Goal: Task Accomplishment & Management: Use online tool/utility

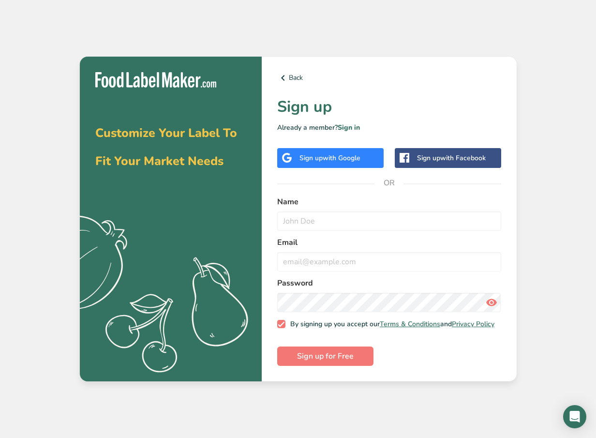
click at [357, 153] on span "with Google" at bounding box center [342, 157] width 38 height 9
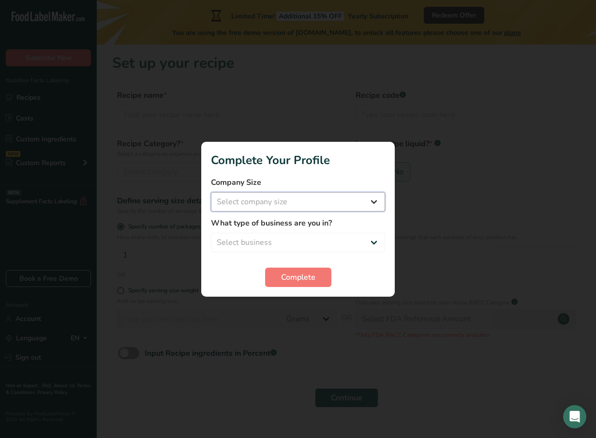
select select "1"
click at [346, 227] on label "What type of business are you in?" at bounding box center [298, 223] width 174 height 12
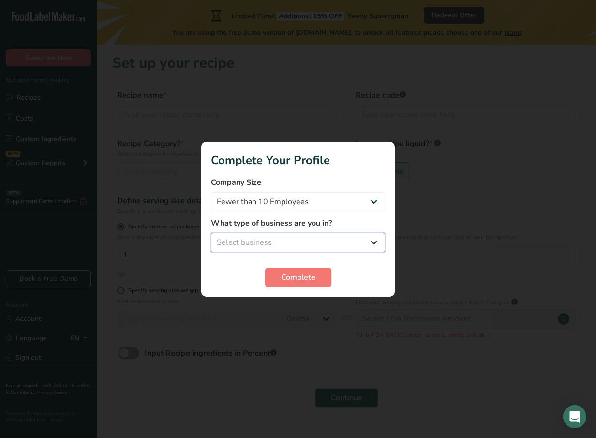
select select "8"
click at [311, 277] on span "Complete" at bounding box center [298, 277] width 34 height 12
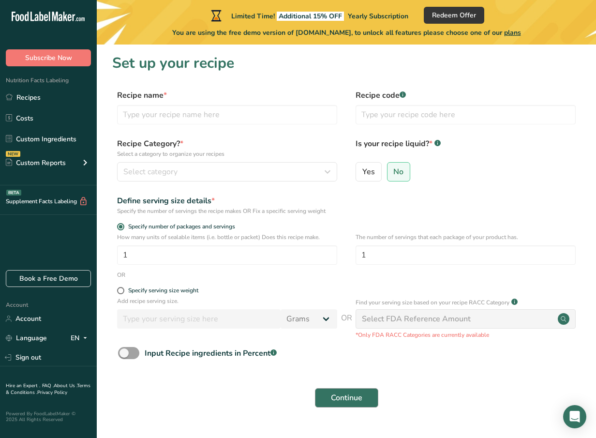
click at [337, 397] on span "Continue" at bounding box center [346, 398] width 31 height 12
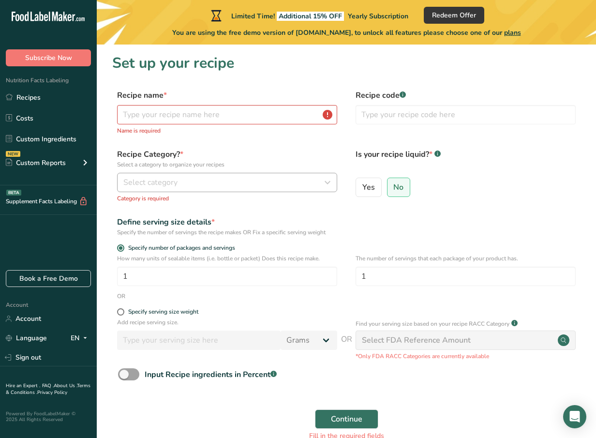
click at [155, 189] on button "Select category" at bounding box center [227, 182] width 220 height 19
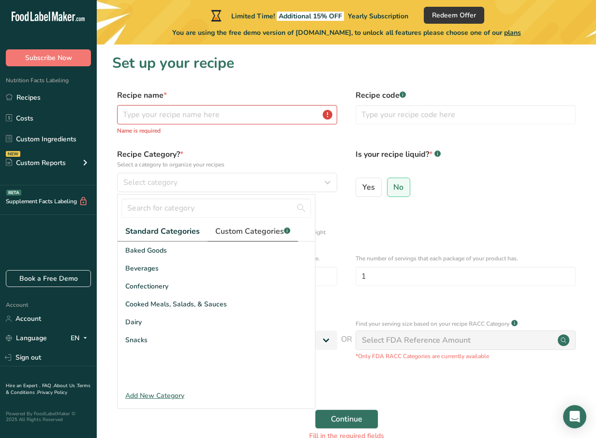
click at [221, 226] on span "Custom Categories .a-a{fill:#347362;}.b-a{fill:#fff;}" at bounding box center [252, 231] width 75 height 12
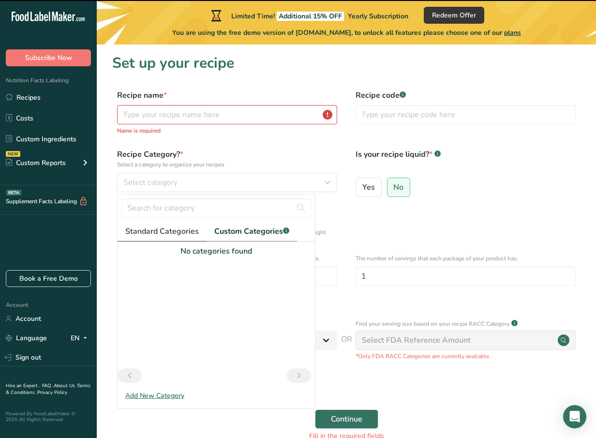
click at [180, 234] on span "Standard Categories" at bounding box center [162, 231] width 74 height 12
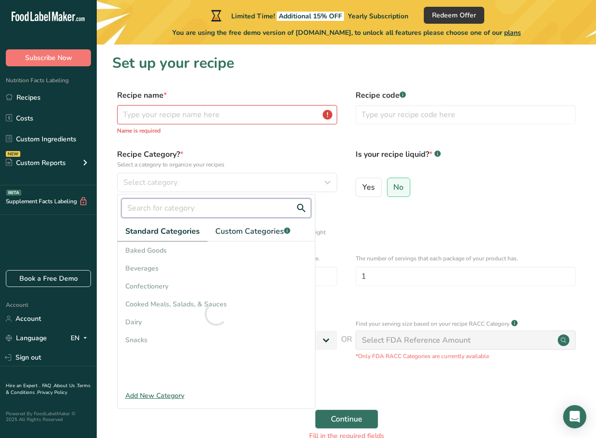
click at [194, 213] on input "text" at bounding box center [216, 207] width 190 height 19
type input "H"
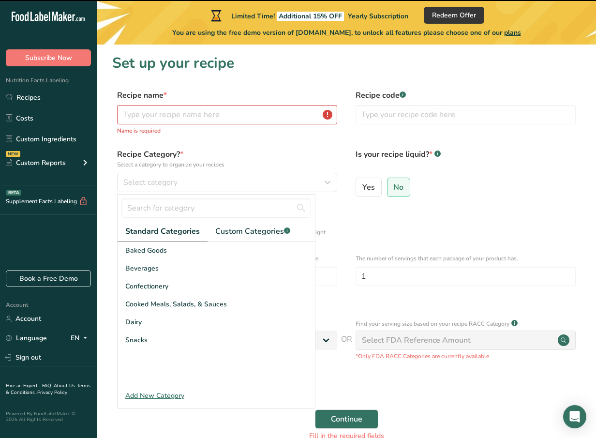
click at [294, 155] on label "Recipe Category? * Select a category to organize your recipes" at bounding box center [227, 159] width 220 height 20
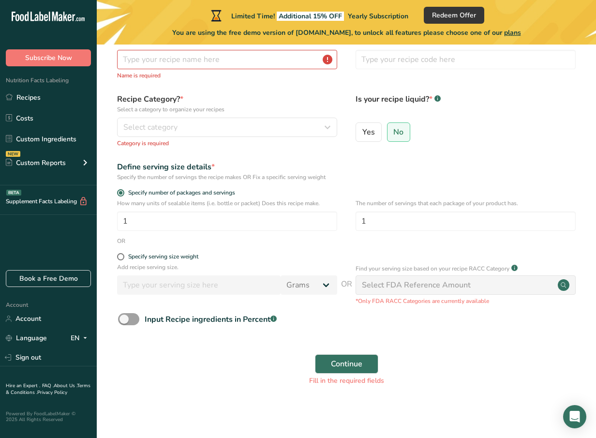
scroll to position [55, 0]
click at [343, 355] on button "Continue" at bounding box center [346, 364] width 63 height 19
